Goal: Task Accomplishment & Management: Use online tool/utility

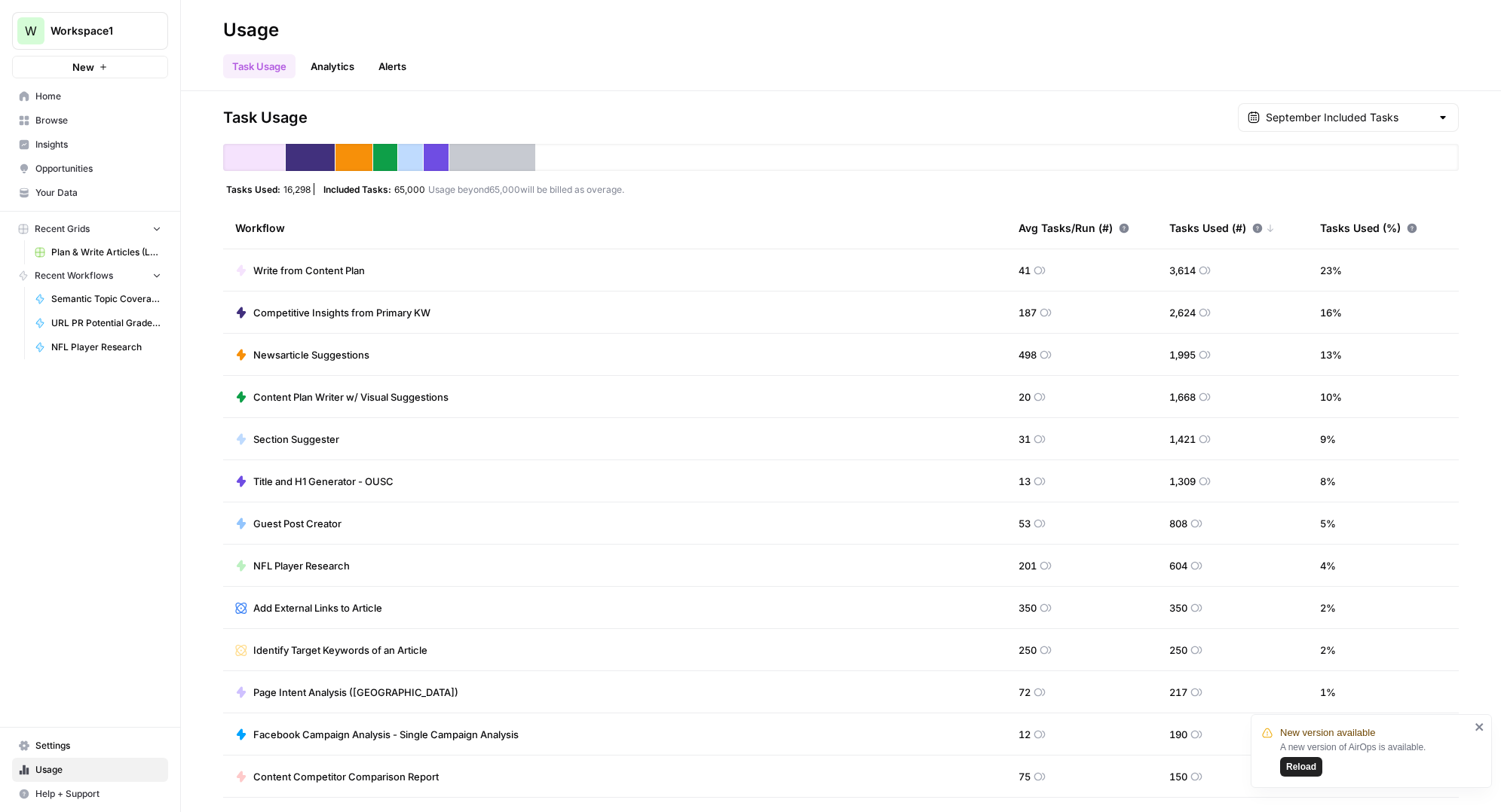
click at [101, 126] on span "Browse" at bounding box center [98, 121] width 126 height 14
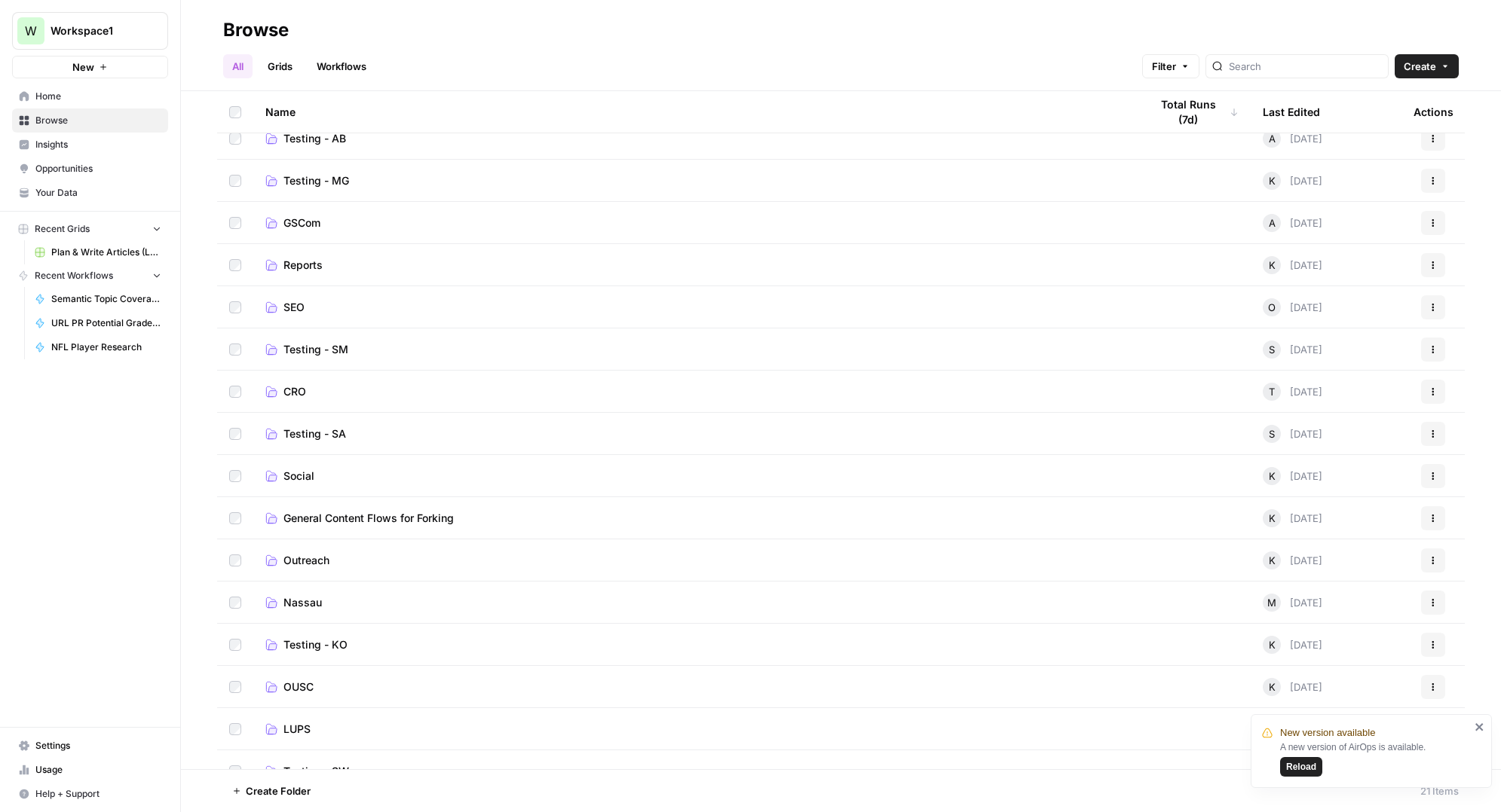
scroll to position [250, 0]
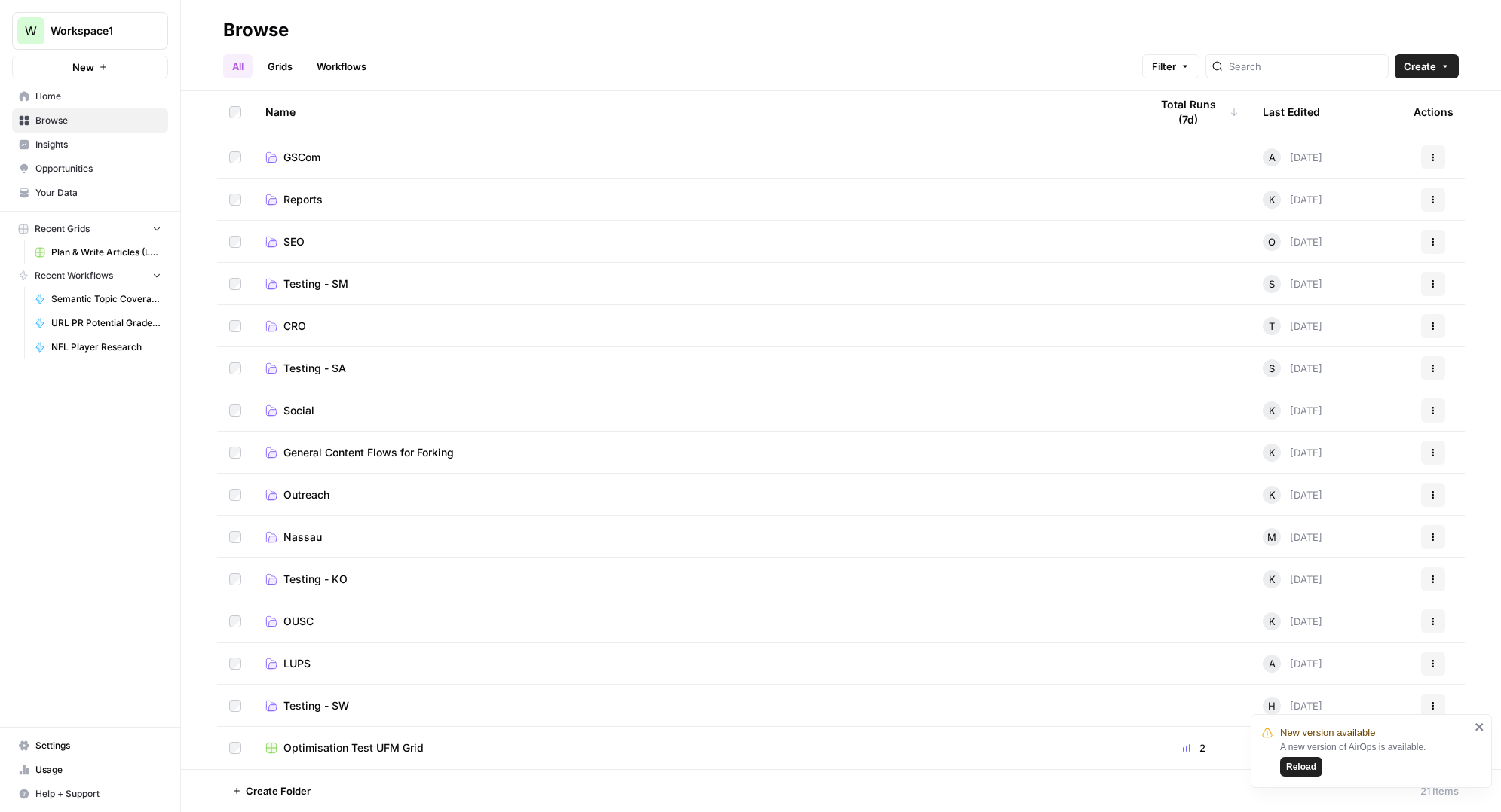
click at [1311, 767] on span "Reload" at bounding box center [1301, 767] width 30 height 14
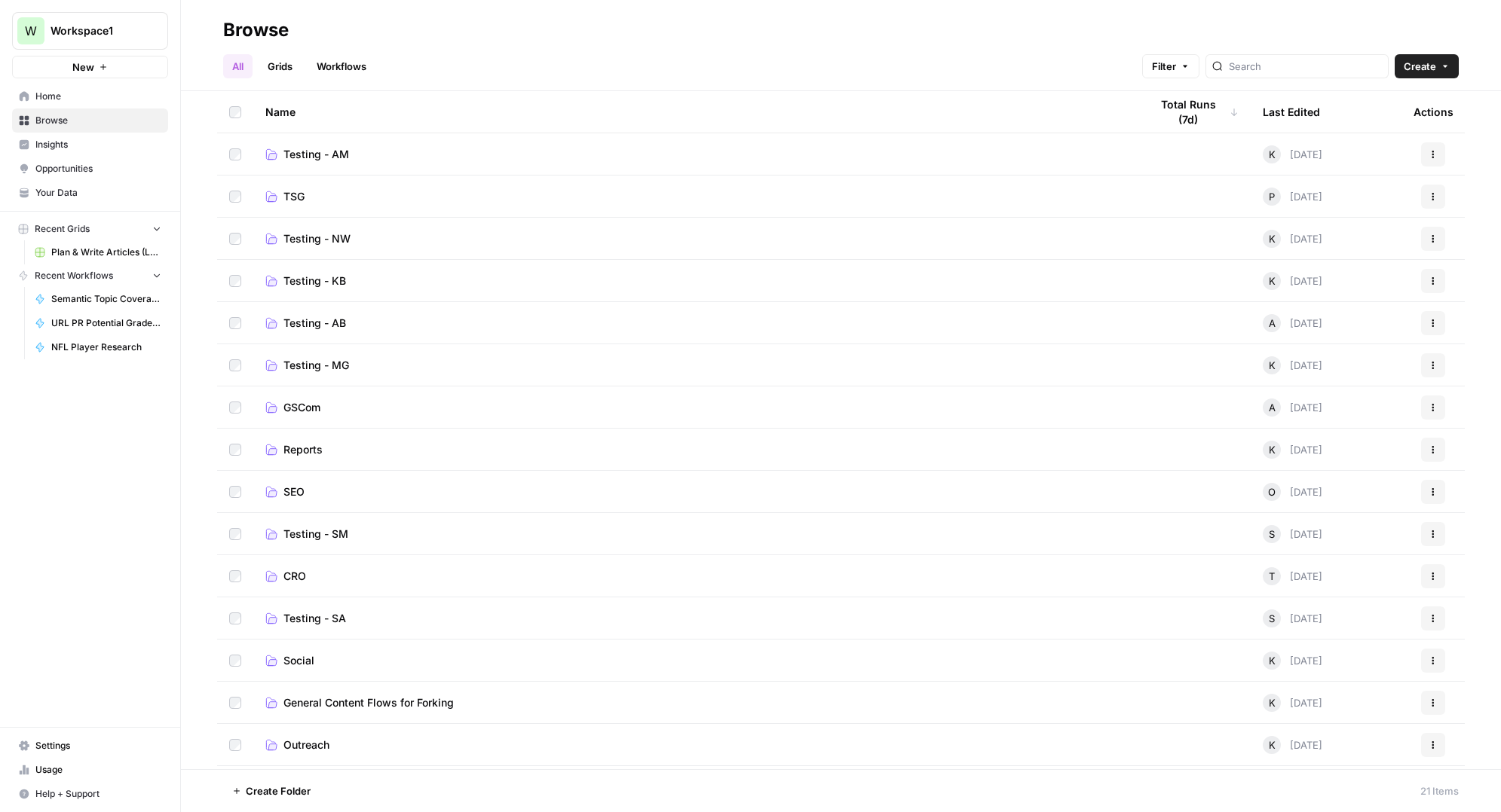
scroll to position [250, 0]
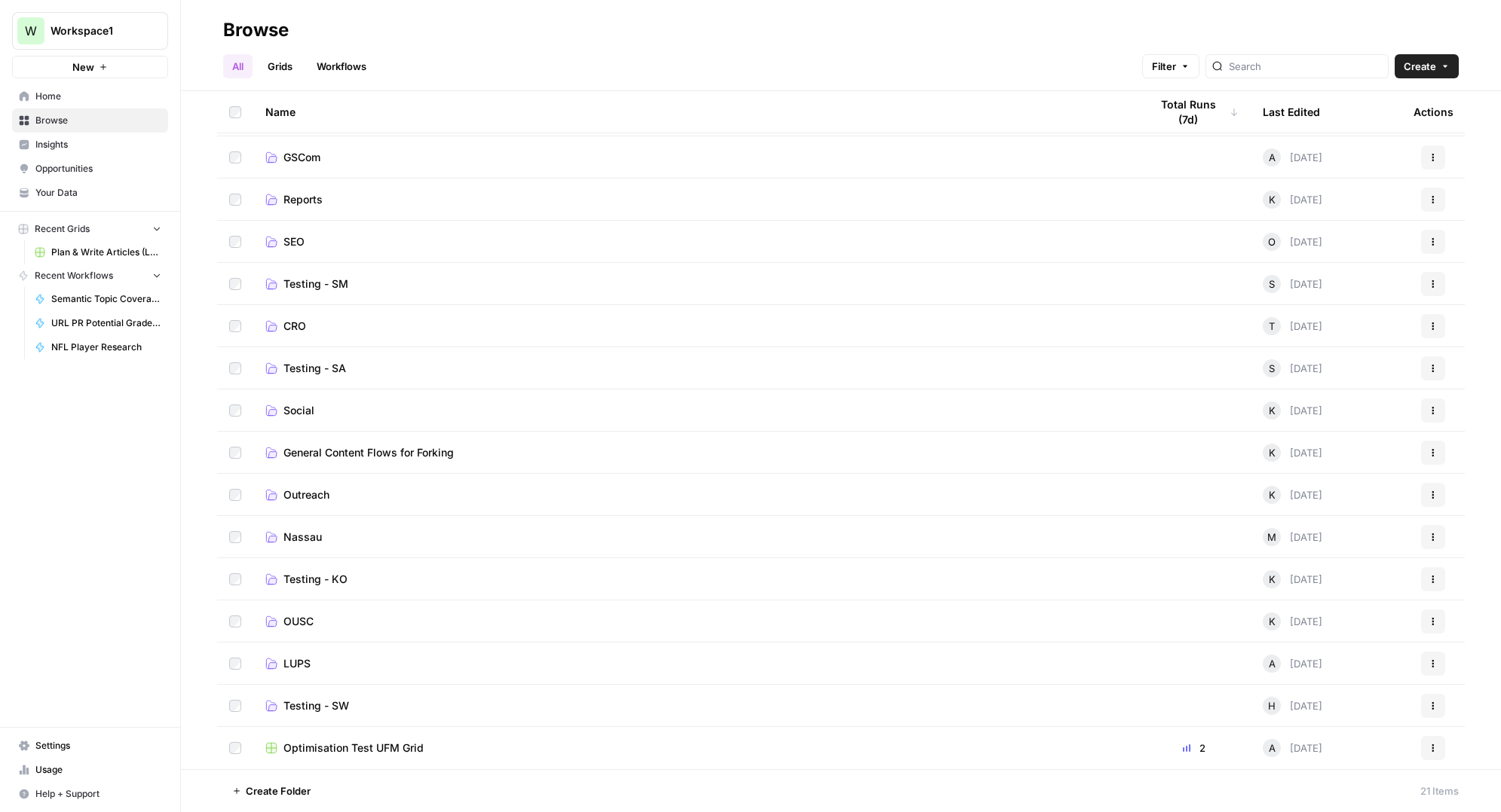
click at [351, 743] on span "Optimisation Test UFM Grid" at bounding box center [354, 749] width 141 height 15
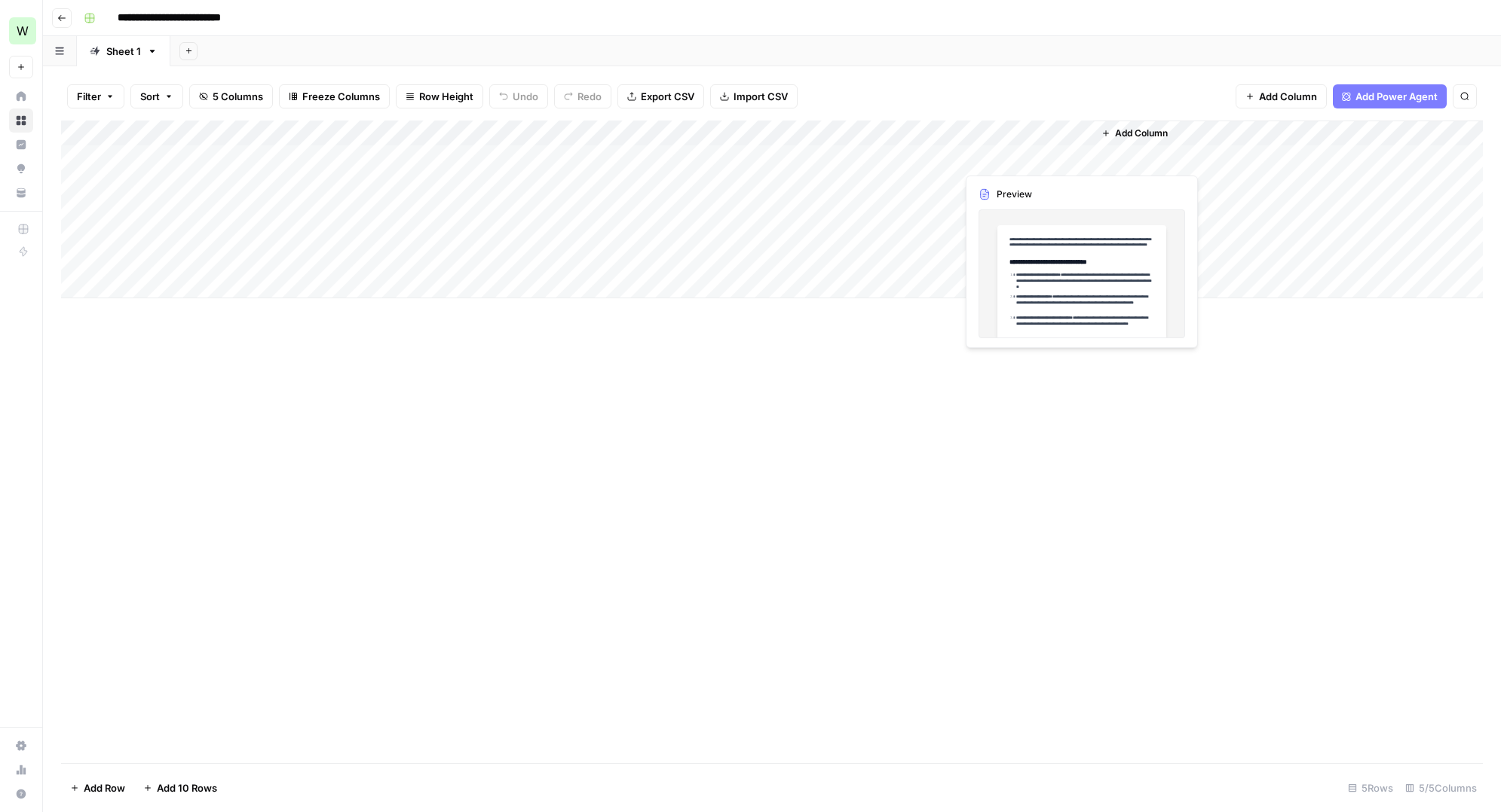
click at [1014, 159] on div "Add Column" at bounding box center [772, 209] width 1422 height 178
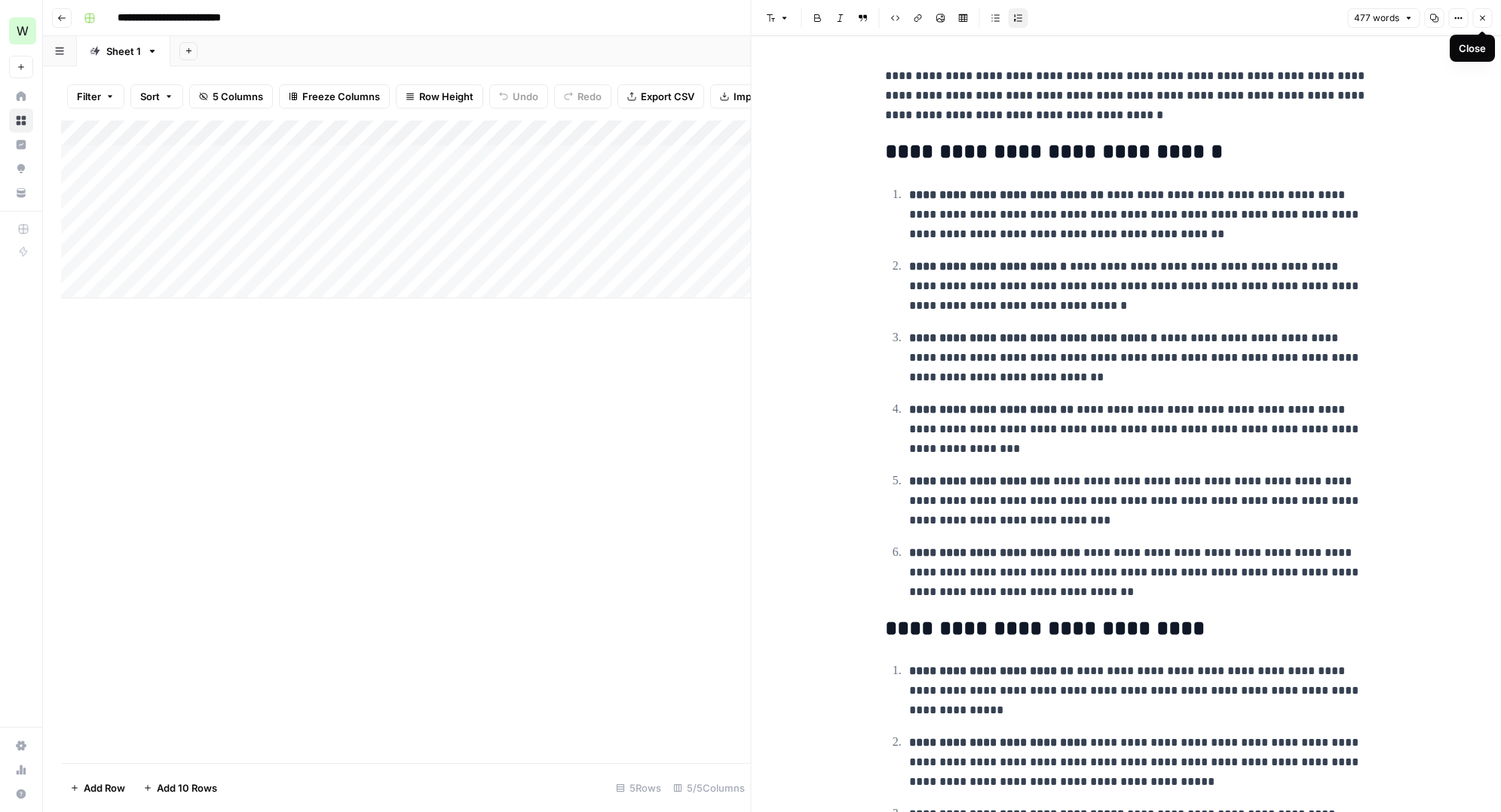
click at [658, 405] on div "Add Column" at bounding box center [406, 442] width 690 height 643
click at [1481, 26] on button "Close" at bounding box center [1482, 18] width 20 height 20
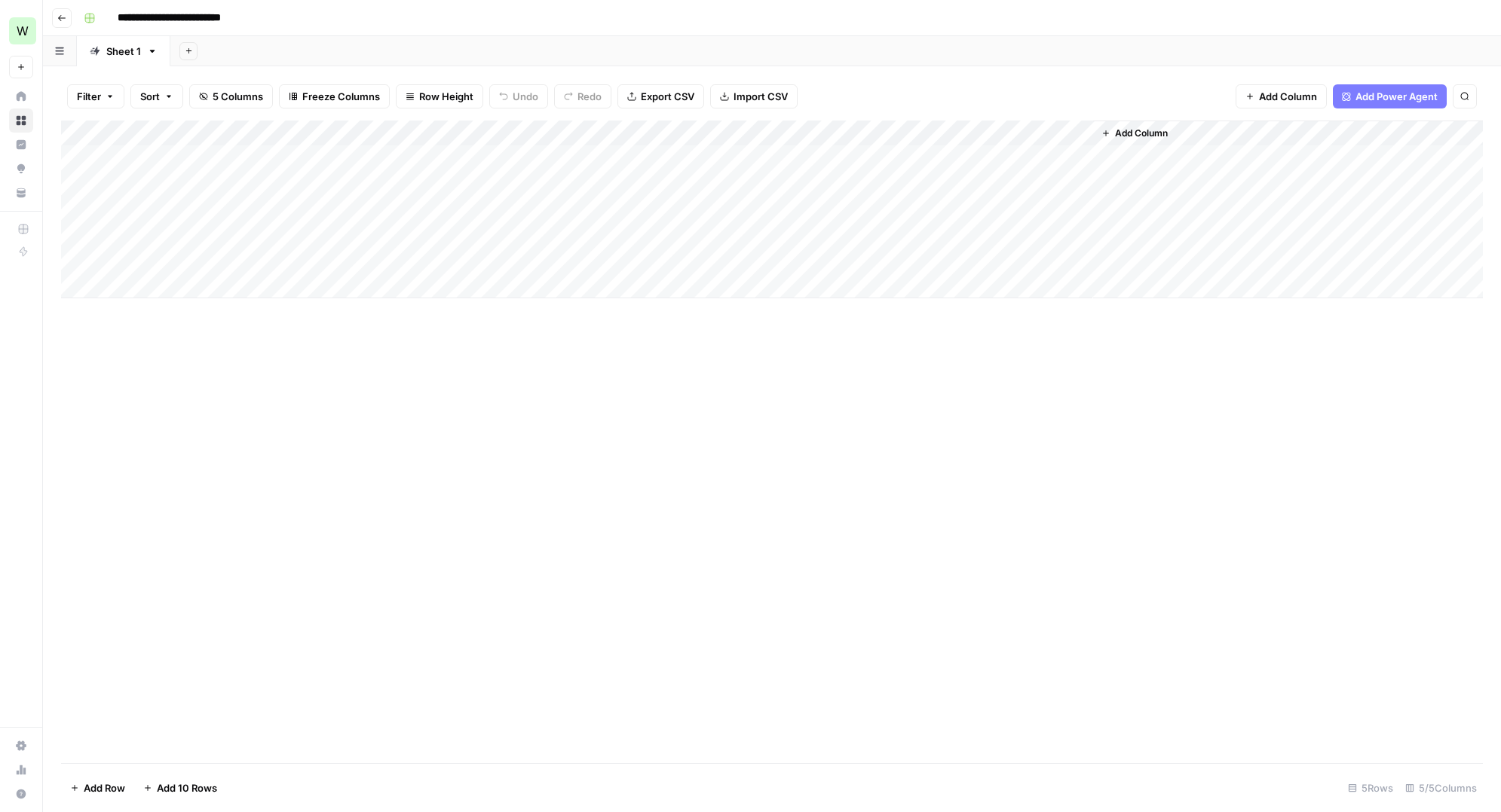
click at [926, 136] on div "Add Column" at bounding box center [772, 209] width 1422 height 178
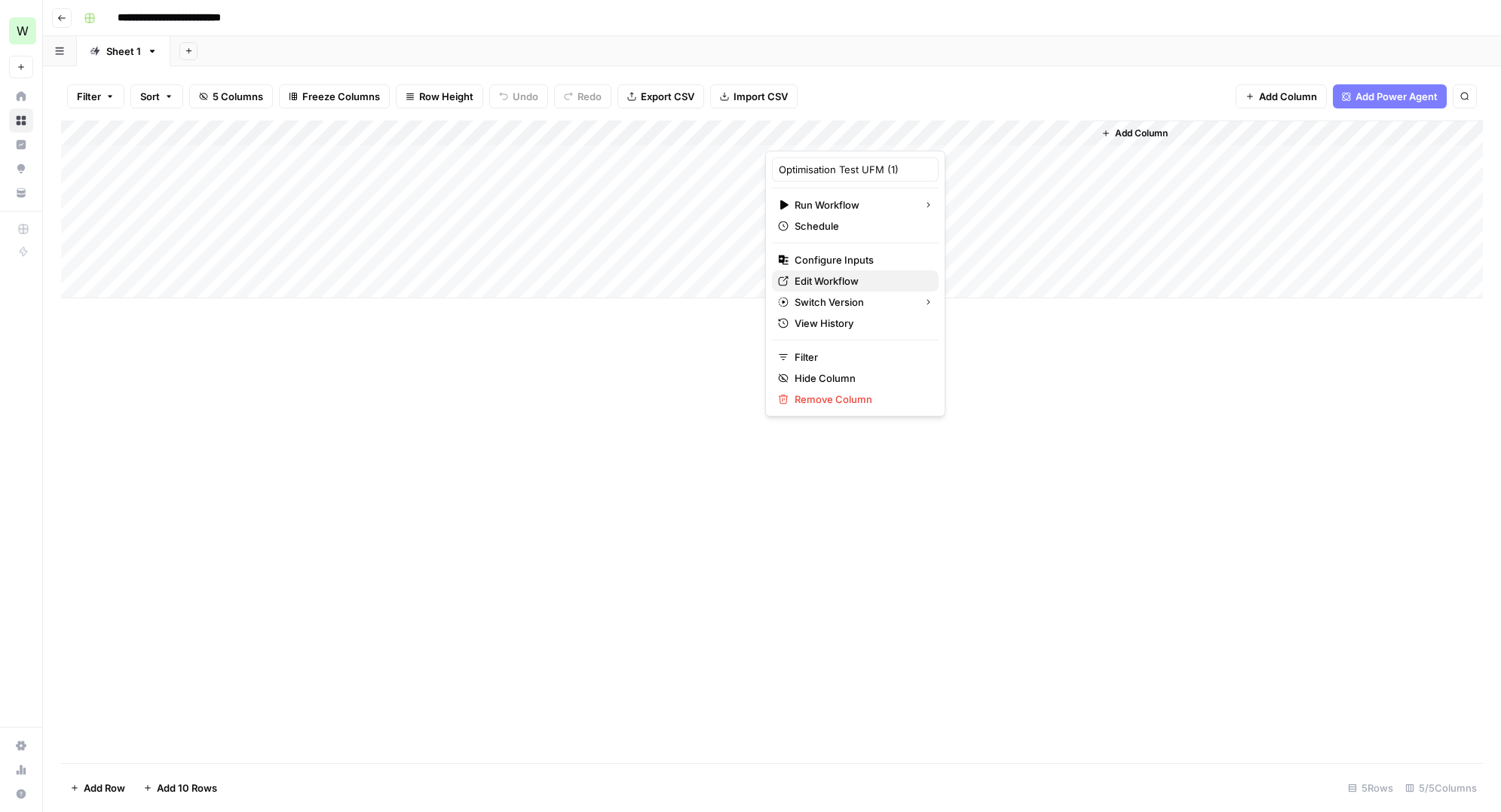
click at [827, 274] on span "Edit Workflow" at bounding box center [860, 281] width 132 height 15
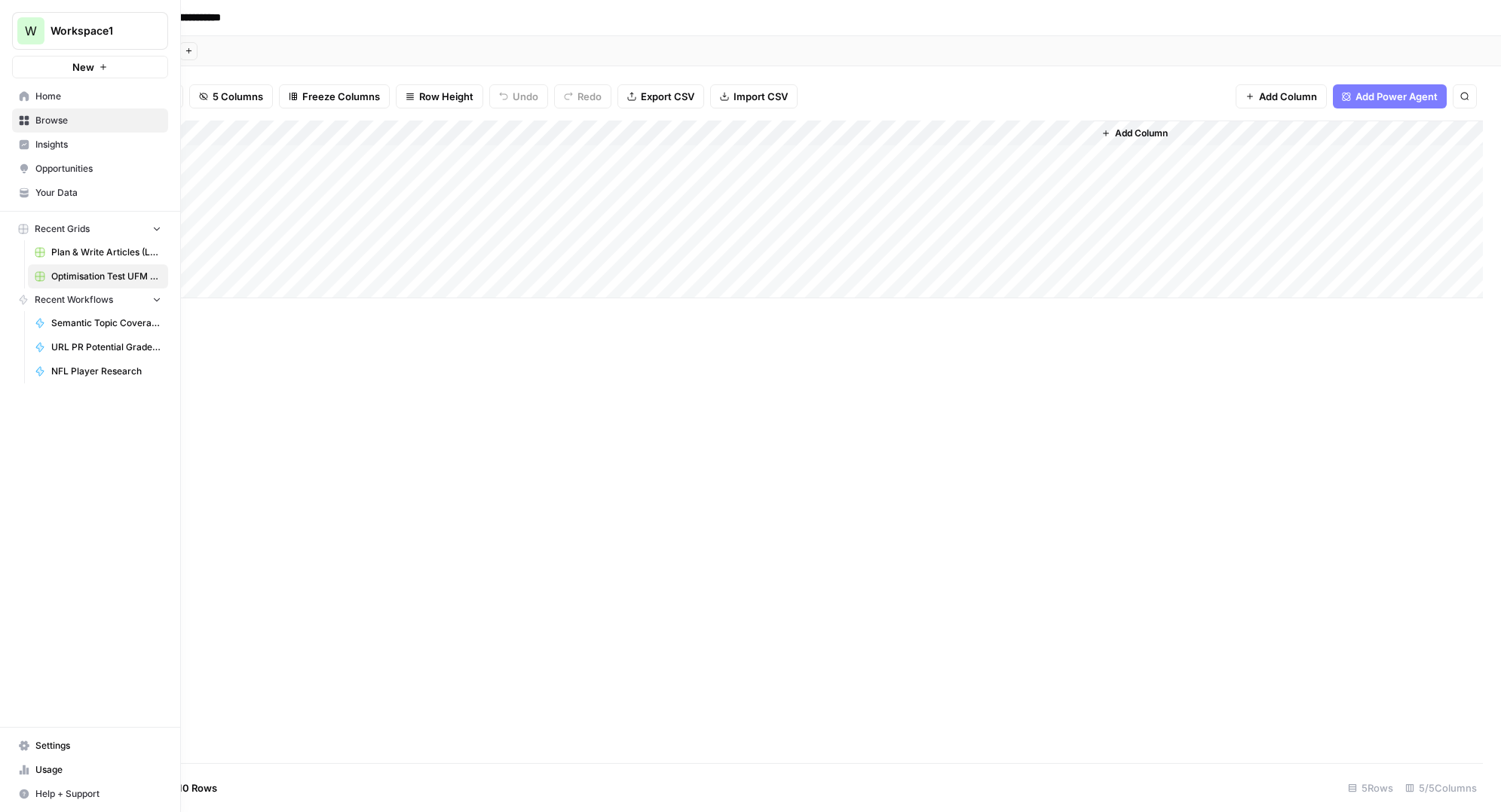
click at [57, 194] on span "Your Data" at bounding box center [98, 193] width 126 height 14
